Goal: Navigation & Orientation: Find specific page/section

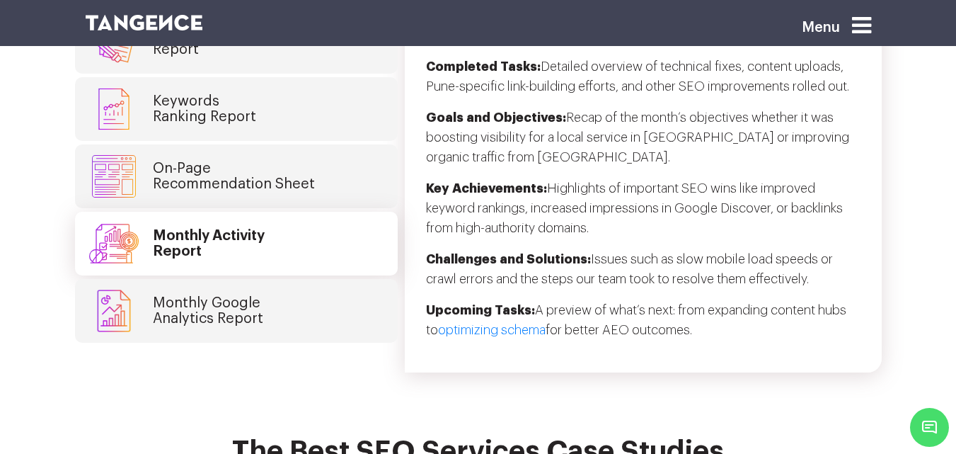
scroll to position [3805, 0]
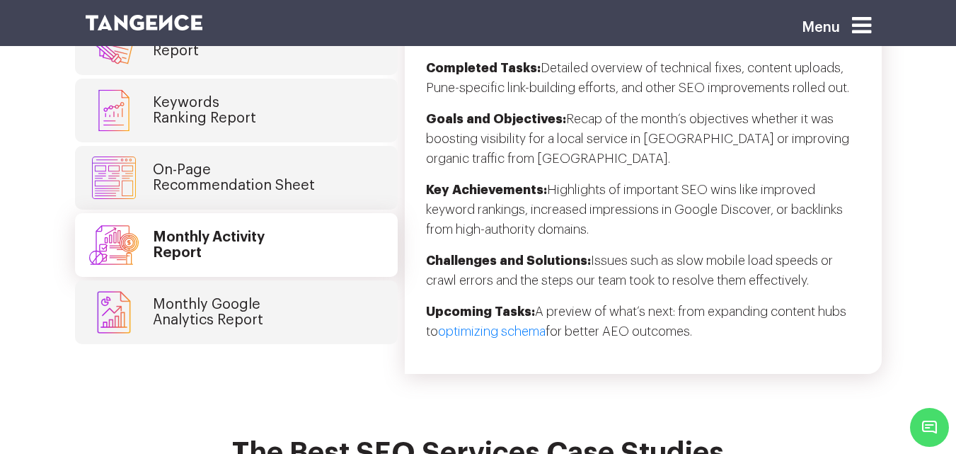
click at [278, 280] on link "Monthly Google Analytics Report" at bounding box center [236, 312] width 323 height 64
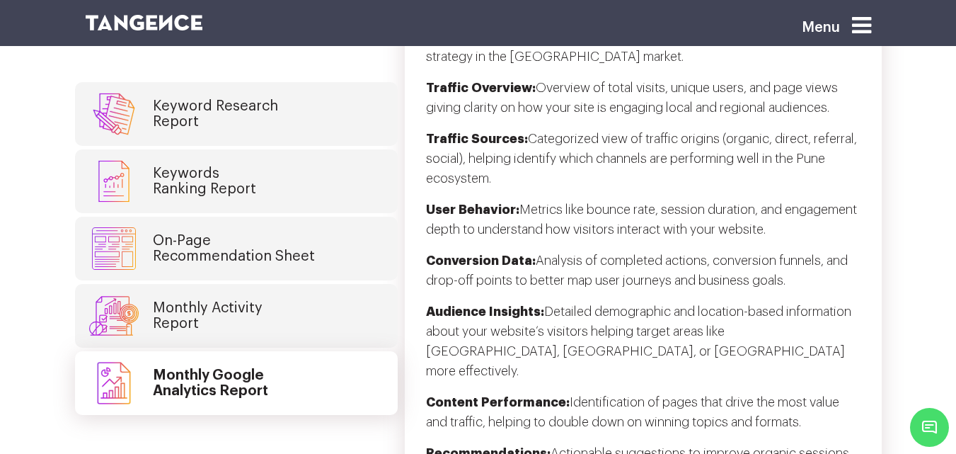
click at [277, 224] on link "On-Page Recommendation Sheet" at bounding box center [236, 249] width 323 height 64
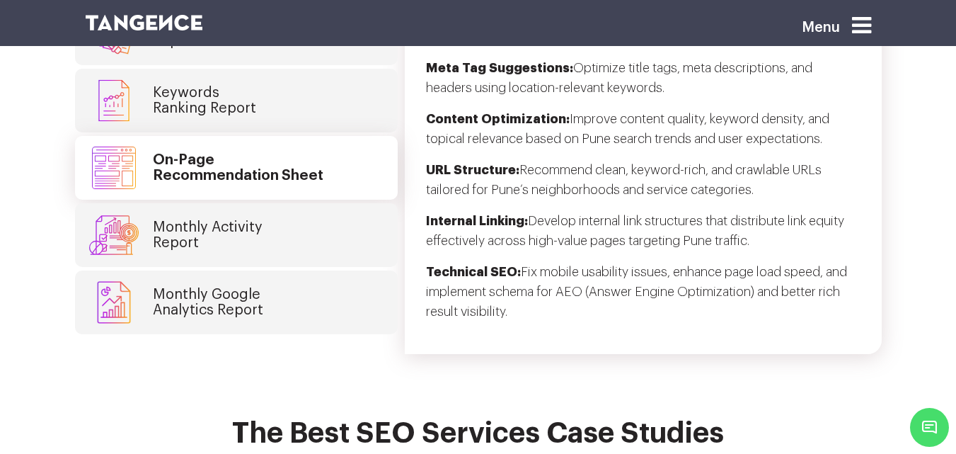
click at [260, 287] on h4 "Monthly Google Analytics Report" at bounding box center [208, 302] width 110 height 31
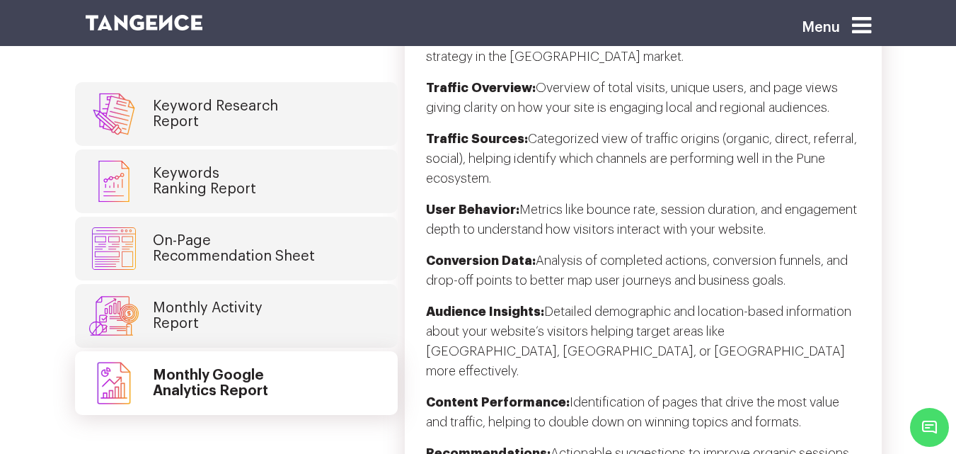
click at [262, 233] on h4 "On-Page Recommendation Sheet" at bounding box center [234, 248] width 162 height 31
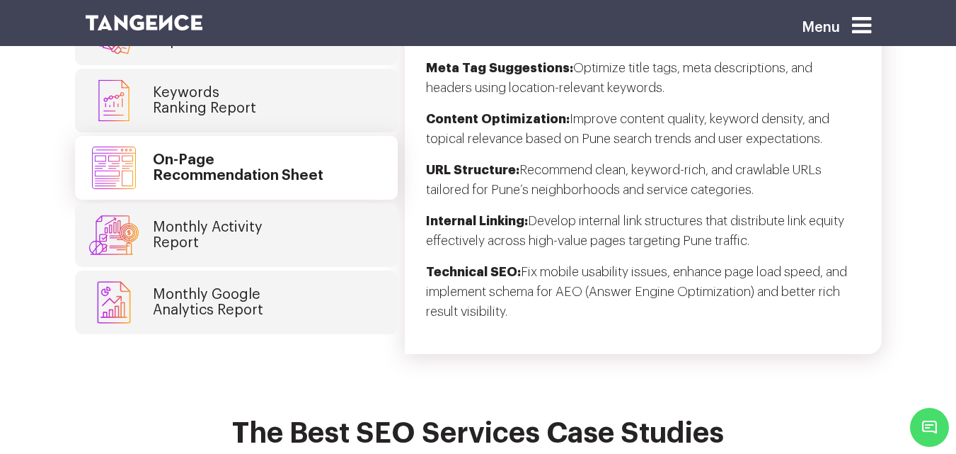
click at [260, 270] on link "Monthly Google Analytics Report" at bounding box center [236, 302] width 323 height 64
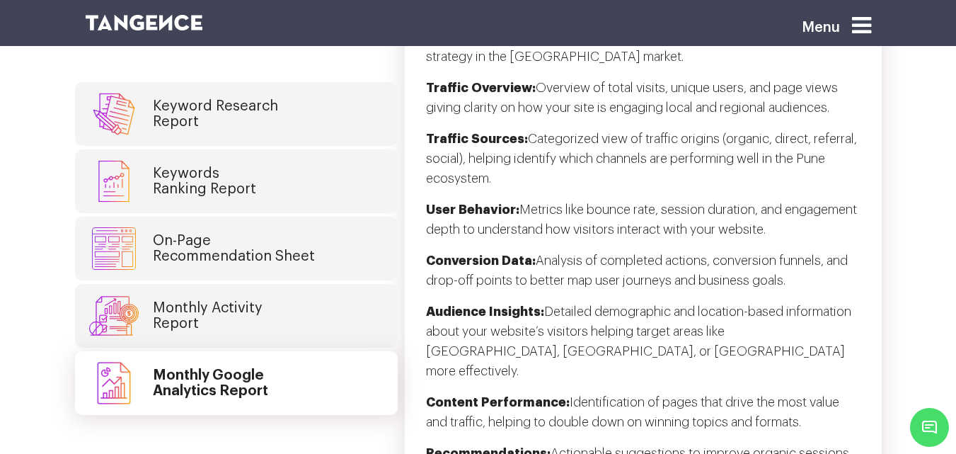
click at [260, 229] on link "On-Page Recommendation Sheet" at bounding box center [236, 249] width 323 height 64
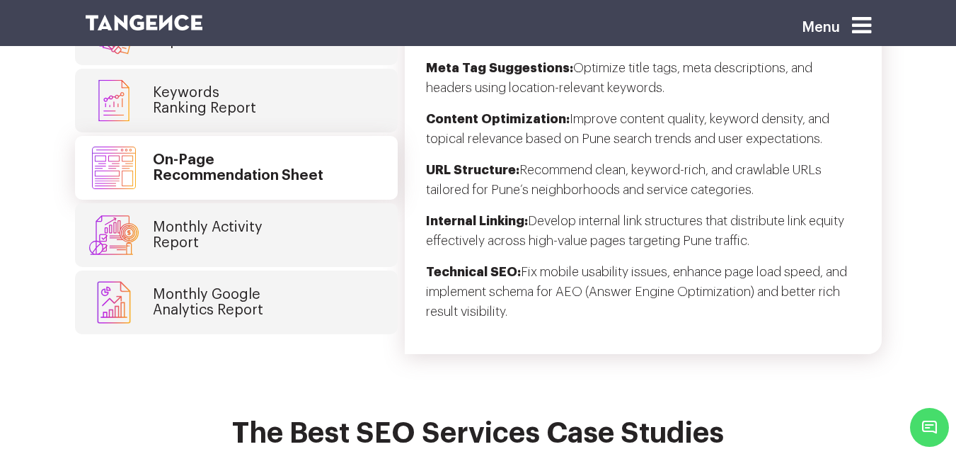
click at [255, 218] on link "Monthly Activity Report" at bounding box center [236, 235] width 323 height 64
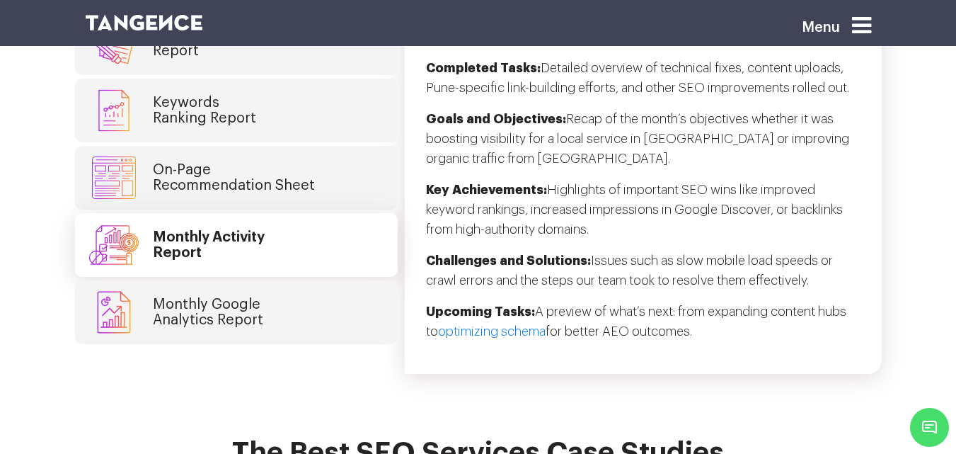
scroll to position [3815, 0]
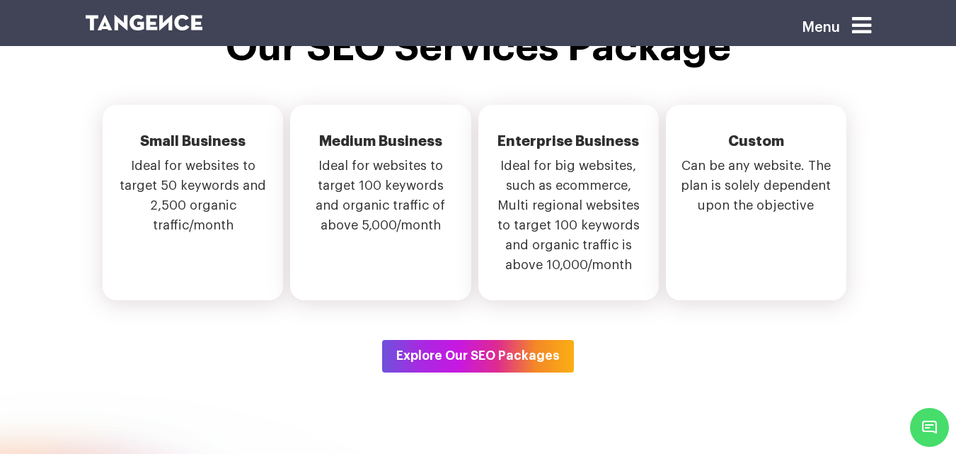
scroll to position [5050, 0]
click at [562, 195] on p "Ideal for big websites, such as ecommerce, Multi regional websites to target 10…" at bounding box center [569, 220] width 152 height 130
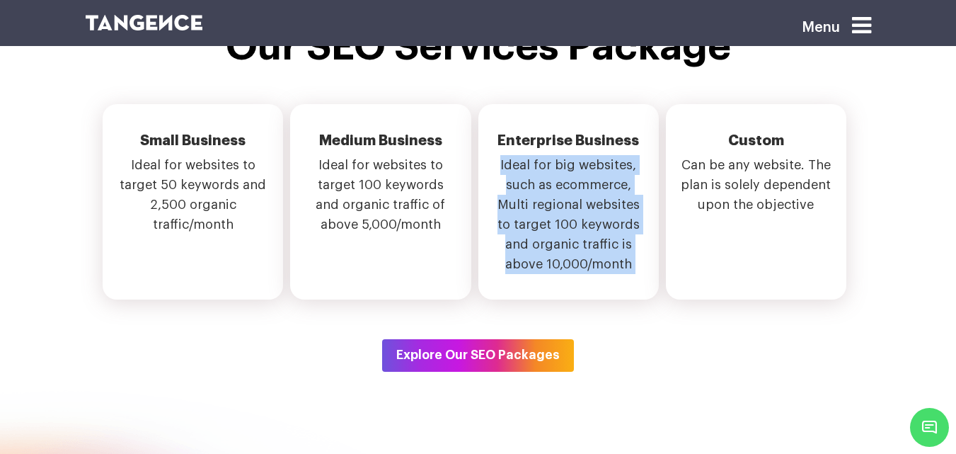
click at [562, 195] on p "Ideal for big websites, such as ecommerce, Multi regional websites to target 10…" at bounding box center [569, 220] width 152 height 130
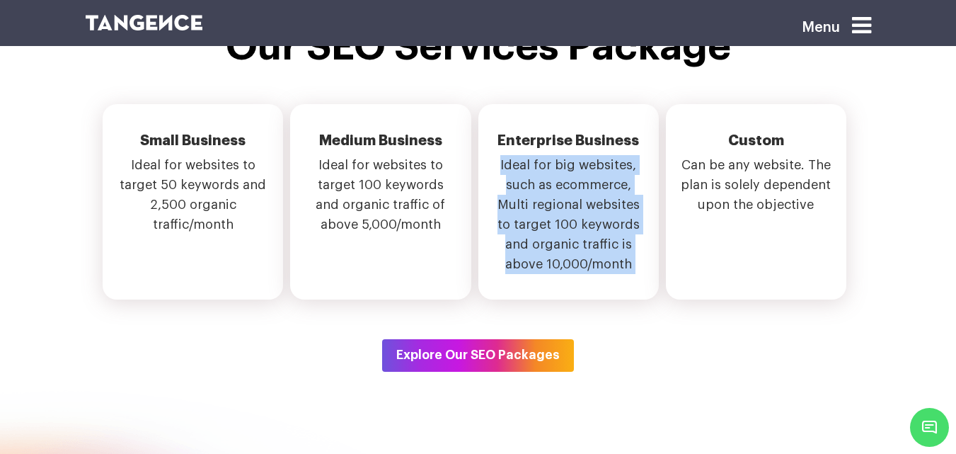
click at [562, 195] on p "Ideal for big websites, such as ecommerce, Multi regional websites to target 10…" at bounding box center [569, 220] width 152 height 130
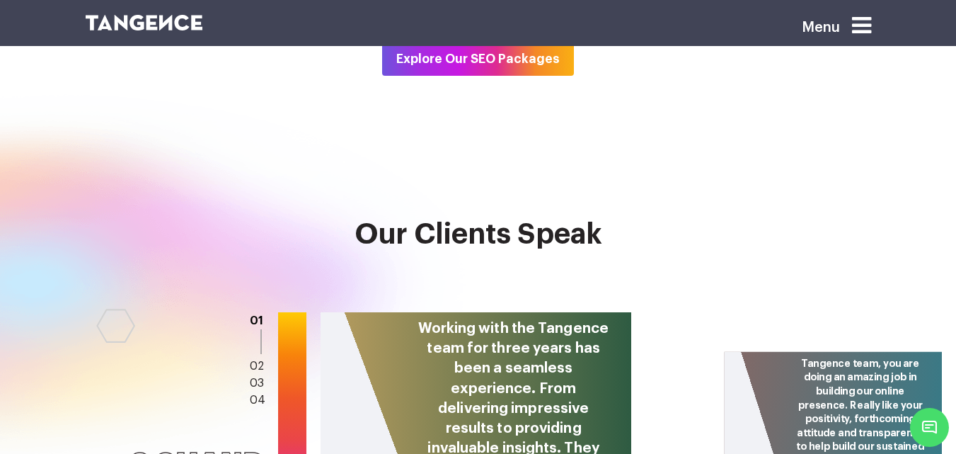
click at [424, 311] on div "Working with the Tangence team for three years has been a seamless experience. …" at bounding box center [474, 424] width 314 height 226
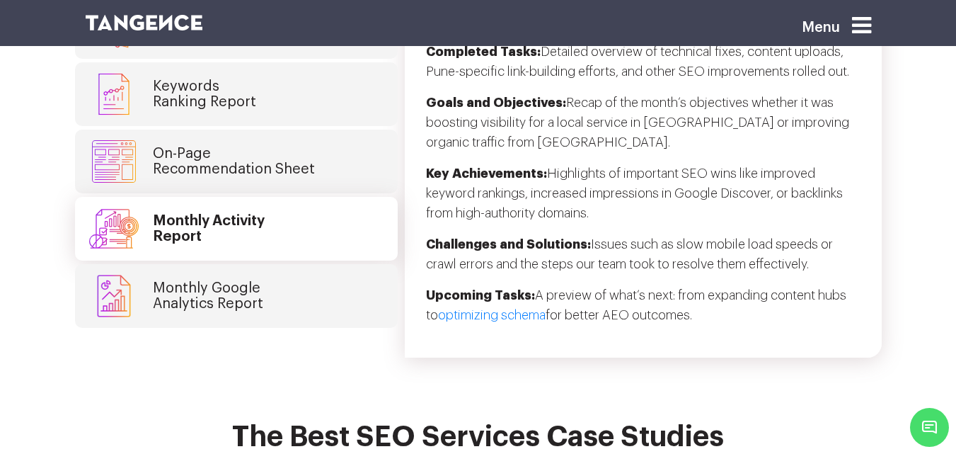
scroll to position [3766, 0]
